Goal: Information Seeking & Learning: Learn about a topic

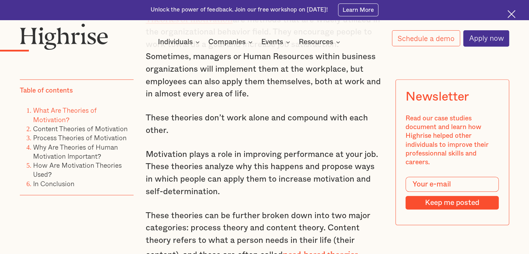
scroll to position [731, 0]
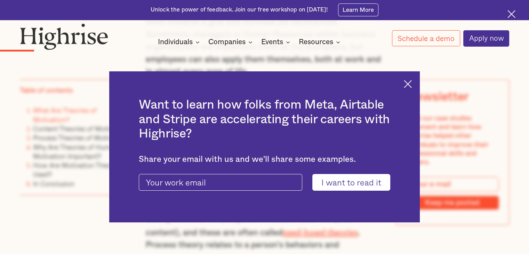
click at [416, 84] on div "Want to learn how folks from Meta, Airtable and Stripe are accelerating their c…" at bounding box center [264, 146] width 311 height 151
click at [412, 83] on img at bounding box center [408, 84] width 8 height 8
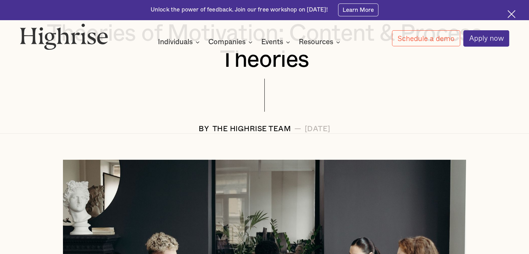
scroll to position [139, 0]
drag, startPoint x: 262, startPoint y: 128, endPoint x: 185, endPoint y: 133, distance: 76.3
click at [213, 133] on div "The Highrise Team" at bounding box center [252, 129] width 79 height 8
copy div "The Highrise Team"
